Goal: Find specific page/section: Find specific page/section

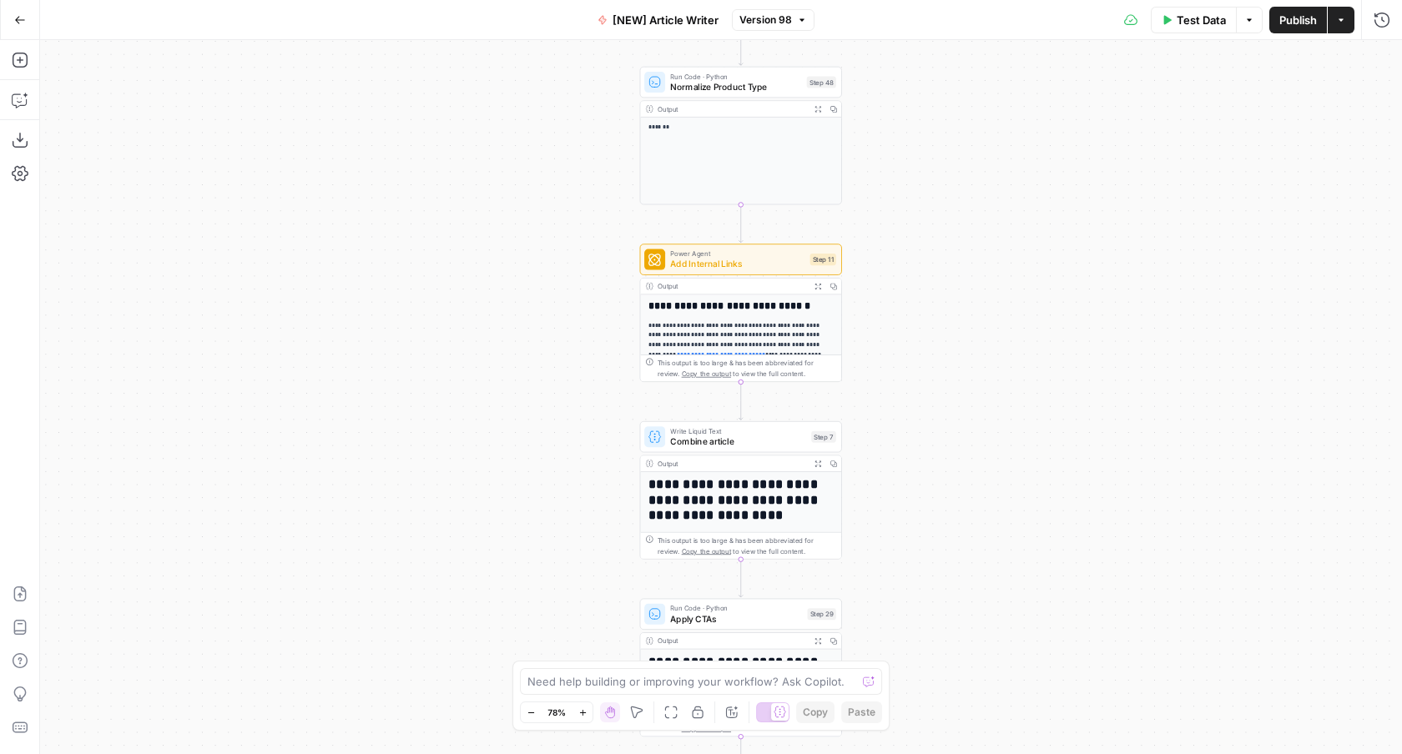
scroll to position [214, 0]
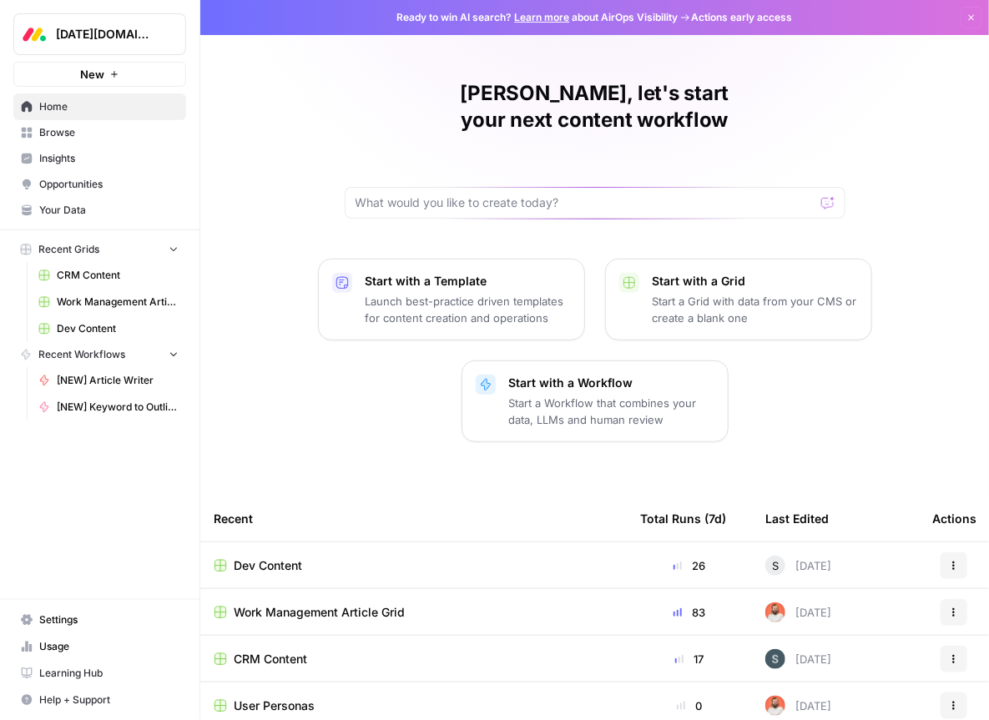
click at [165, 32] on icon "Workspace: Monday.com" at bounding box center [172, 34] width 17 height 17
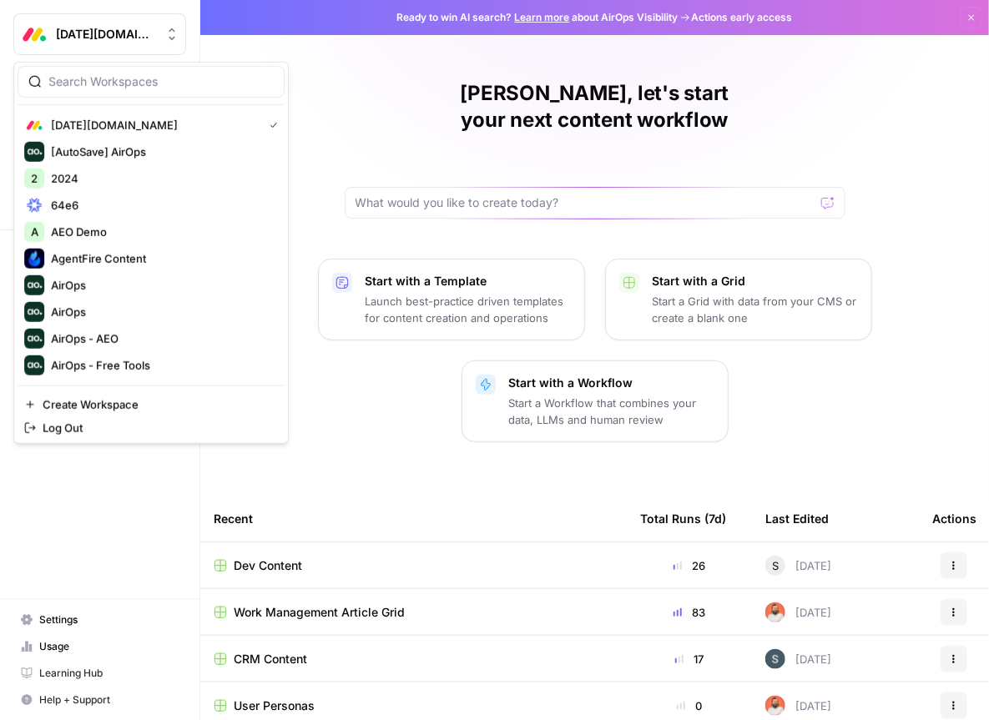
click at [160, 32] on div "[DATE][DOMAIN_NAME]" at bounding box center [118, 34] width 124 height 17
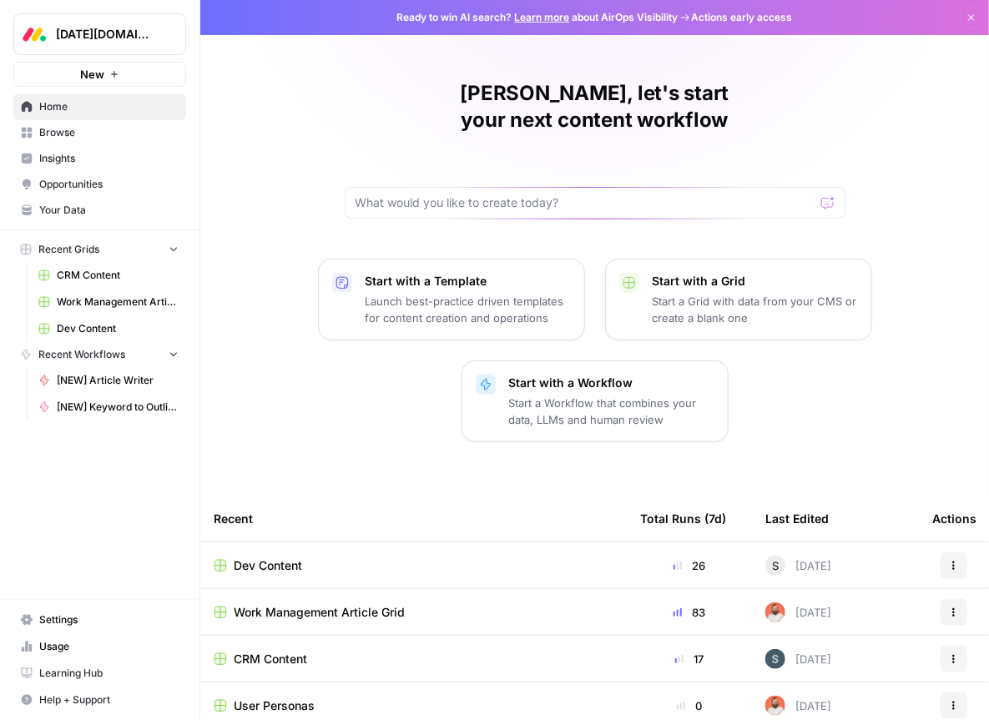
click at [153, 23] on button "[DATE][DOMAIN_NAME]" at bounding box center [99, 34] width 173 height 42
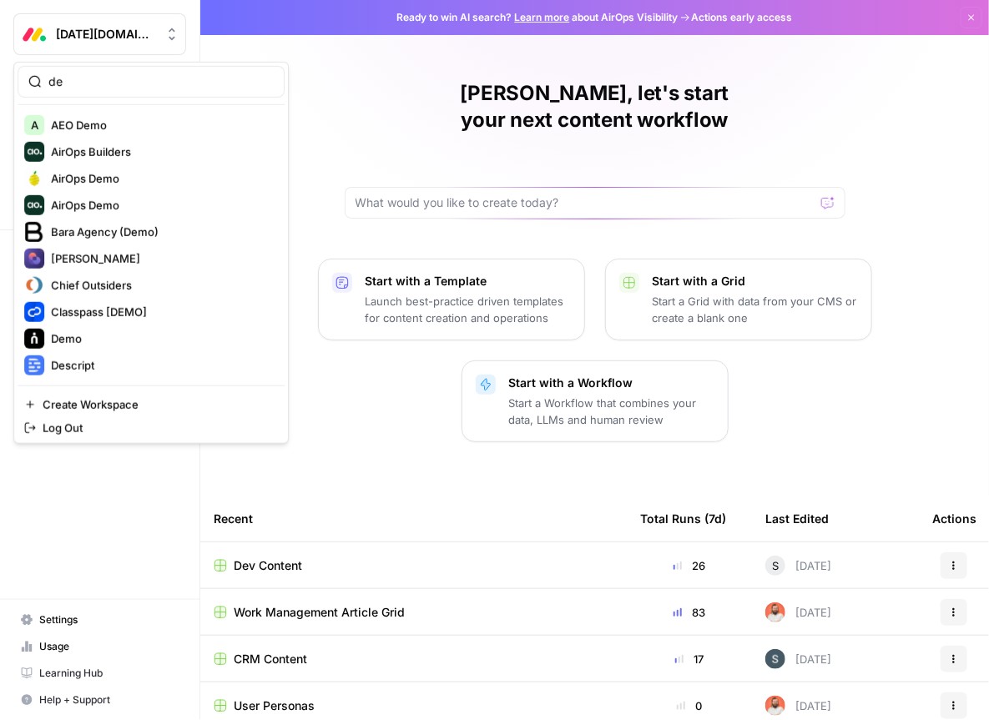
type input "d"
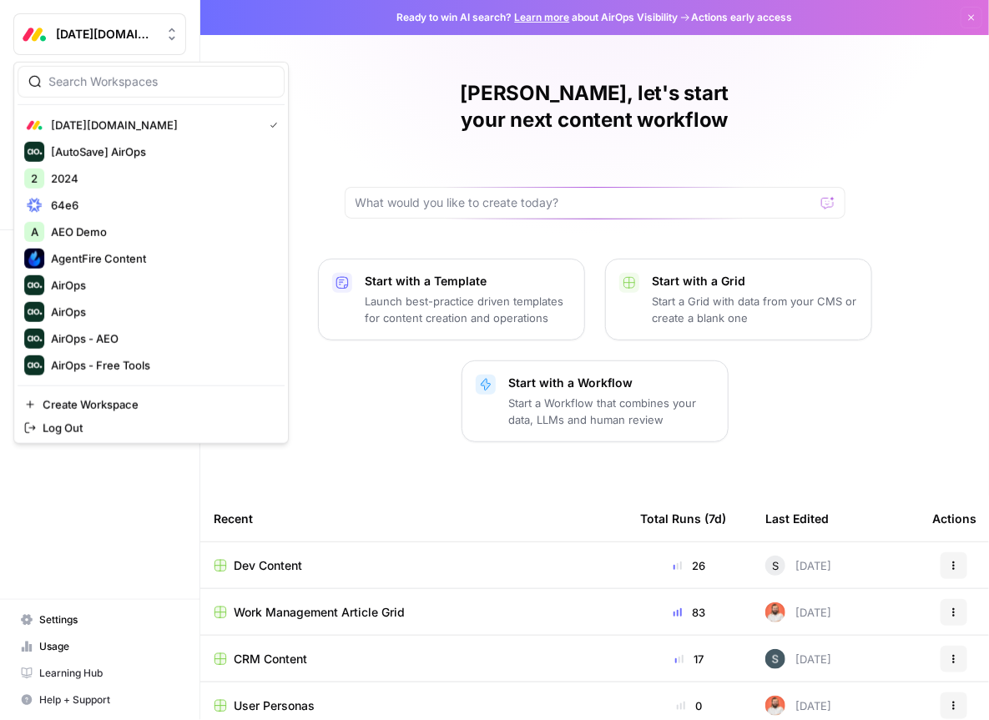
click at [334, 59] on div "[PERSON_NAME], let's start your next content workflow Start with a Template Lau…" at bounding box center [594, 448] width 789 height 896
